Goal: Transaction & Acquisition: Purchase product/service

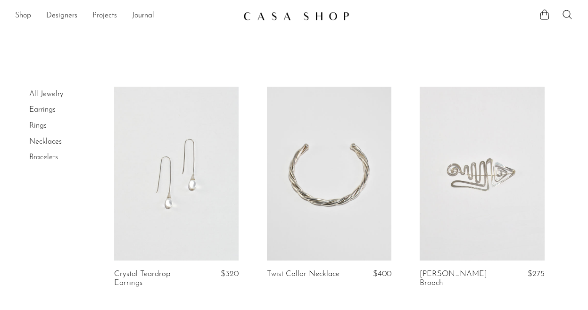
click at [31, 11] on link "Shop" at bounding box center [23, 16] width 16 height 12
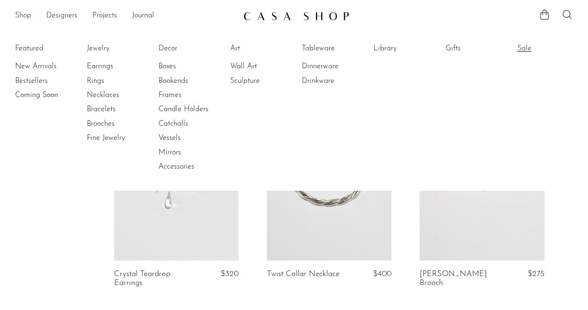
click at [532, 52] on link "Sale" at bounding box center [553, 48] width 71 height 10
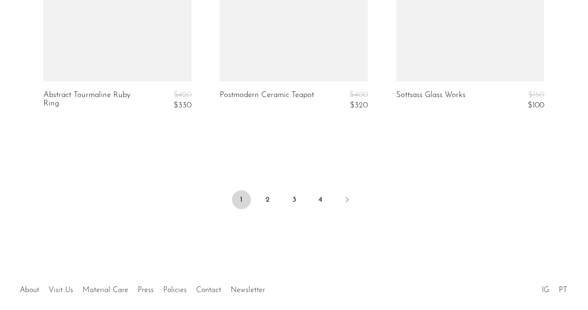
scroll to position [3114, 0]
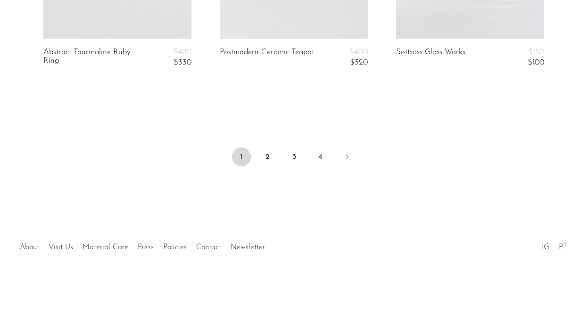
click at [280, 152] on ul "1 2 3 4" at bounding box center [294, 158] width 588 height 28
click at [268, 153] on link "2" at bounding box center [268, 157] width 19 height 19
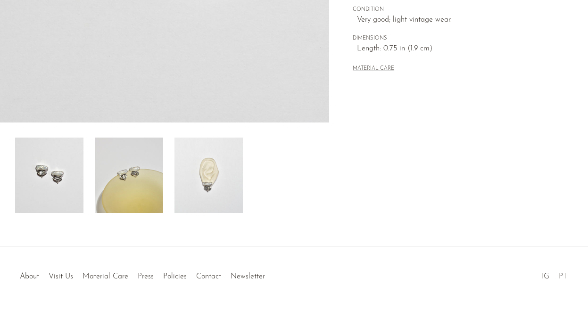
scroll to position [304, 0]
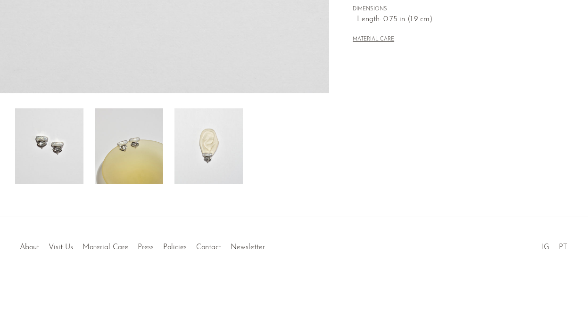
click at [134, 125] on img at bounding box center [129, 146] width 68 height 75
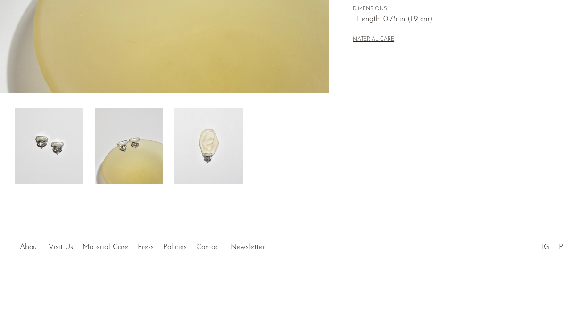
click at [198, 144] on img at bounding box center [209, 146] width 68 height 75
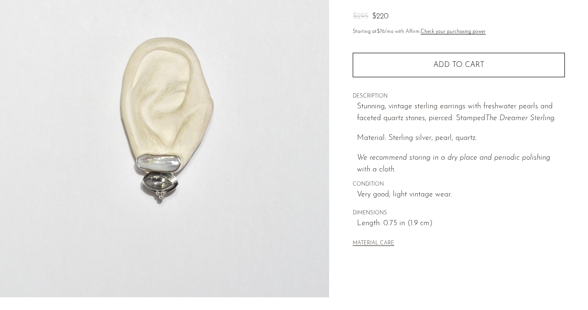
scroll to position [0, 0]
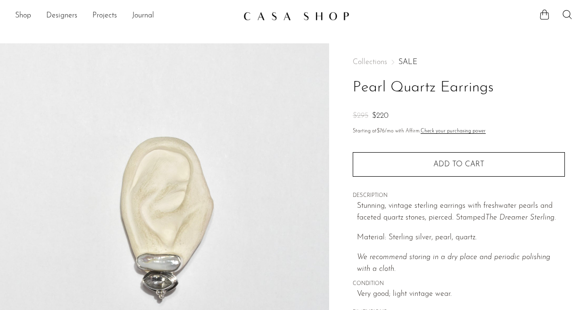
click at [335, 19] on img at bounding box center [296, 15] width 106 height 9
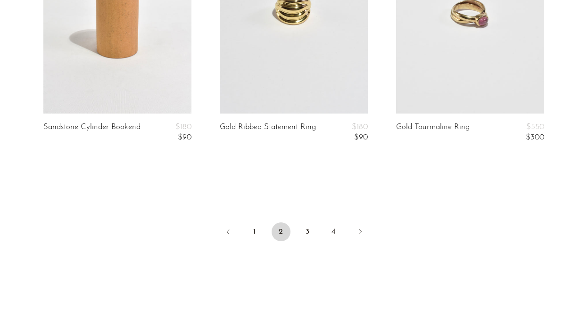
scroll to position [3068, 0]
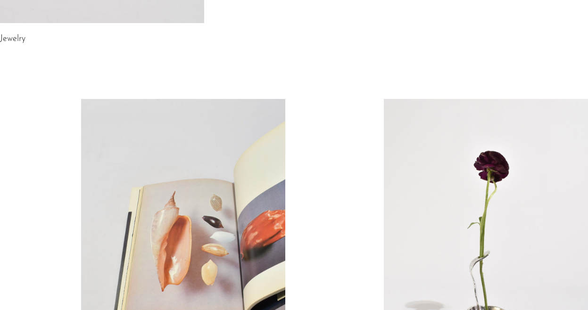
scroll to position [201, 0]
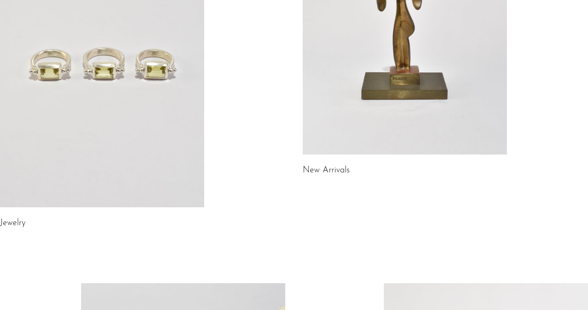
click at [148, 111] on link at bounding box center [102, 65] width 204 height 286
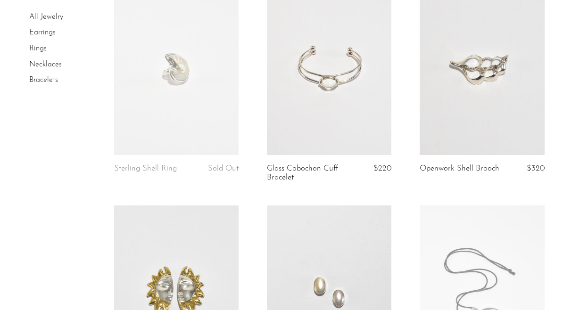
scroll to position [301, 0]
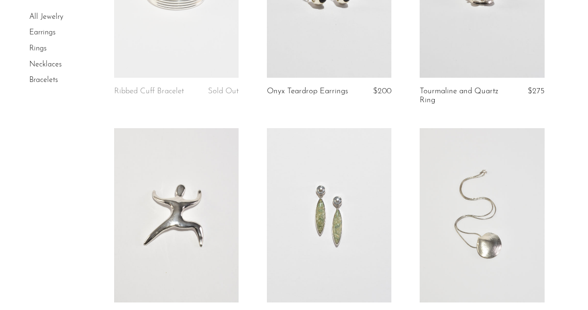
scroll to position [2544, 0]
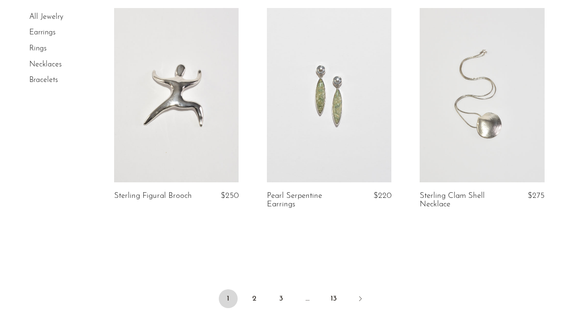
click at [373, 120] on link at bounding box center [329, 95] width 125 height 175
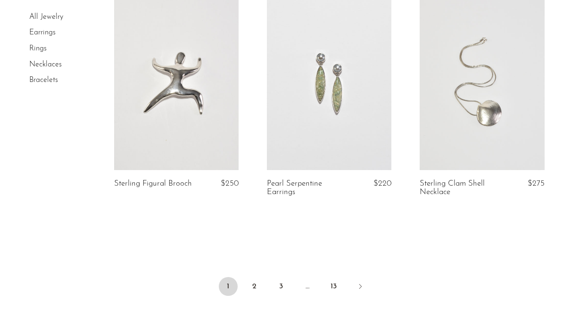
scroll to position [2557, 0]
click at [256, 277] on link "2" at bounding box center [254, 286] width 19 height 19
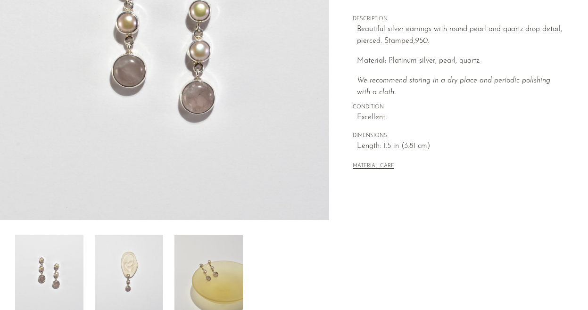
scroll to position [187, 0]
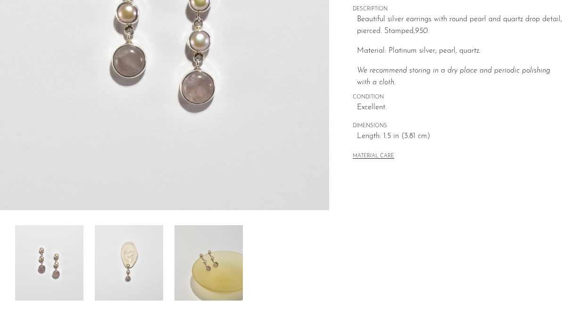
click at [131, 276] on img at bounding box center [129, 263] width 68 height 75
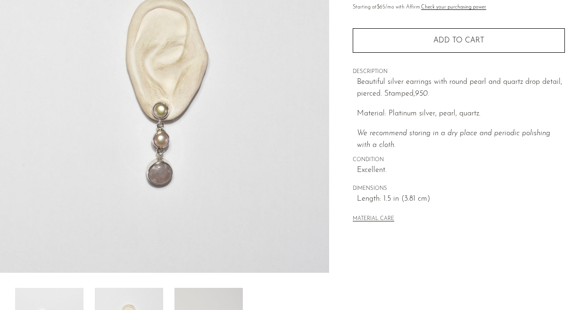
scroll to position [123, 0]
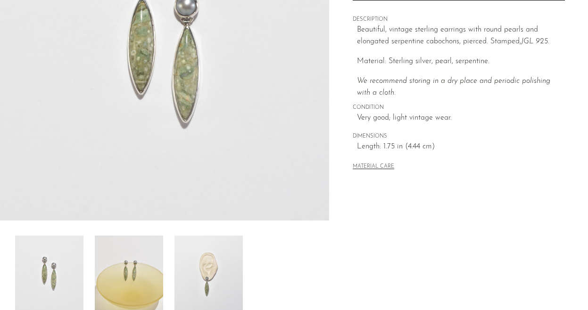
scroll to position [220, 0]
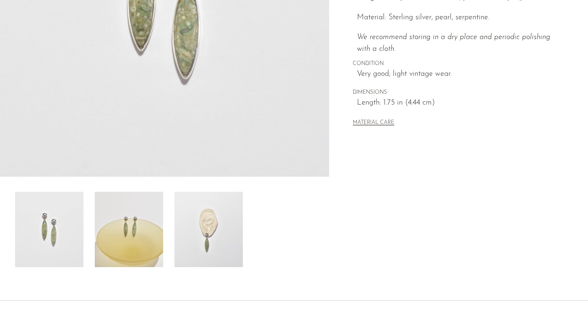
click at [210, 212] on img at bounding box center [209, 229] width 68 height 75
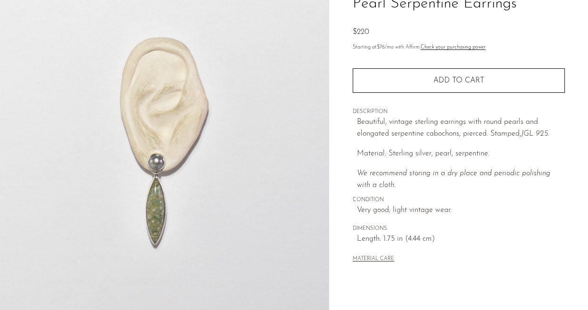
scroll to position [84, 0]
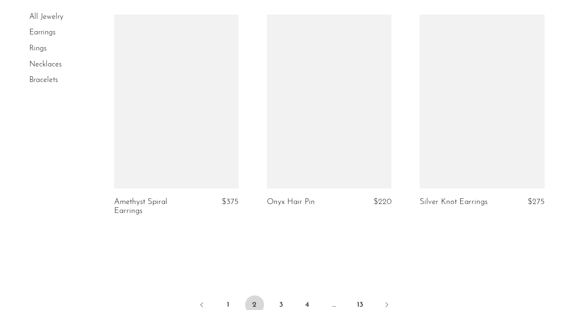
scroll to position [2621, 0]
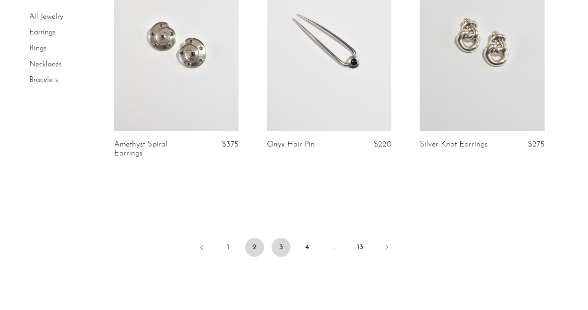
click at [276, 244] on link "3" at bounding box center [281, 247] width 19 height 19
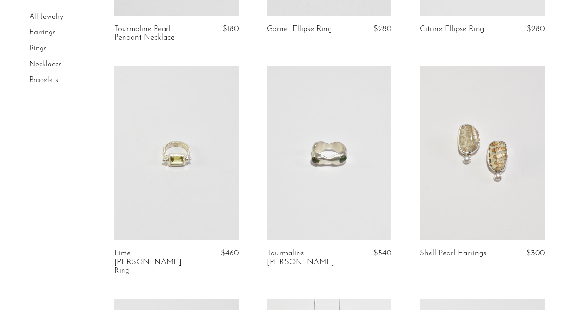
scroll to position [1587, 0]
click at [186, 185] on link at bounding box center [176, 152] width 125 height 175
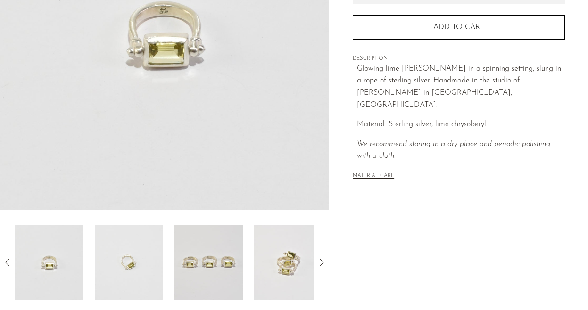
scroll to position [189, 0]
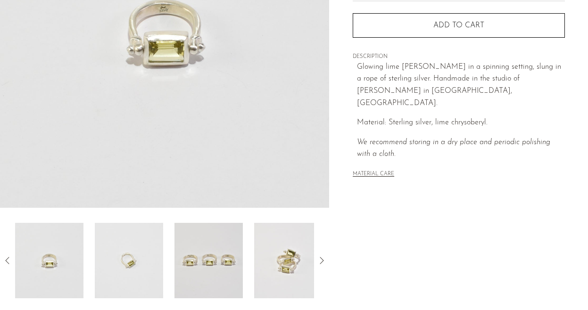
click at [211, 260] on img at bounding box center [209, 260] width 68 height 75
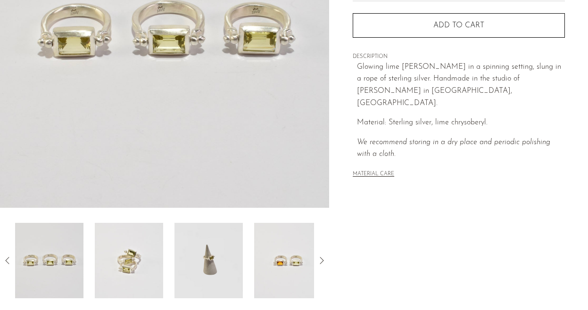
click at [158, 262] on img at bounding box center [129, 260] width 68 height 75
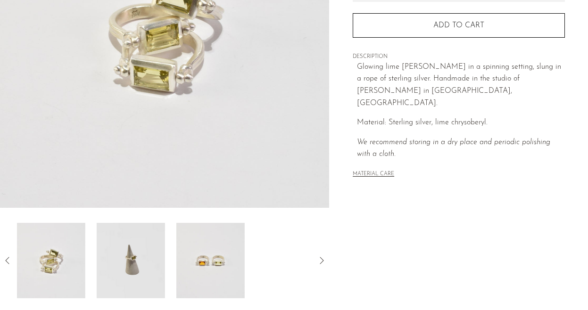
click at [165, 266] on img at bounding box center [131, 260] width 68 height 75
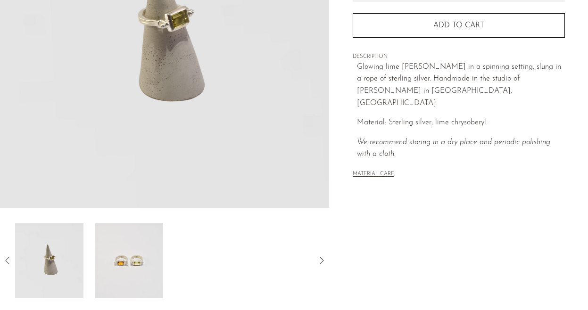
click at [137, 255] on img at bounding box center [129, 260] width 68 height 75
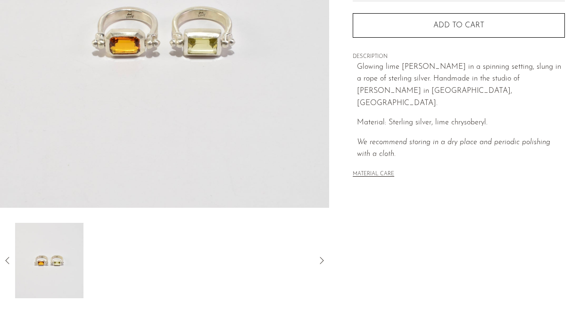
click at [17, 264] on img at bounding box center [49, 260] width 68 height 75
click at [9, 260] on icon at bounding box center [7, 260] width 11 height 11
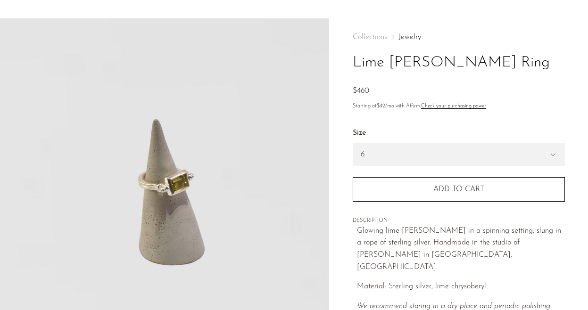
scroll to position [0, 0]
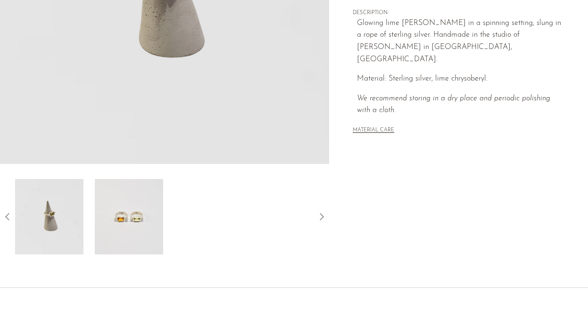
click at [117, 229] on img at bounding box center [129, 216] width 68 height 75
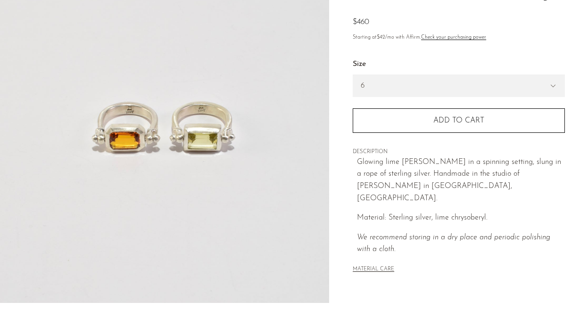
scroll to position [94, 0]
